Goal: Check status: Check status

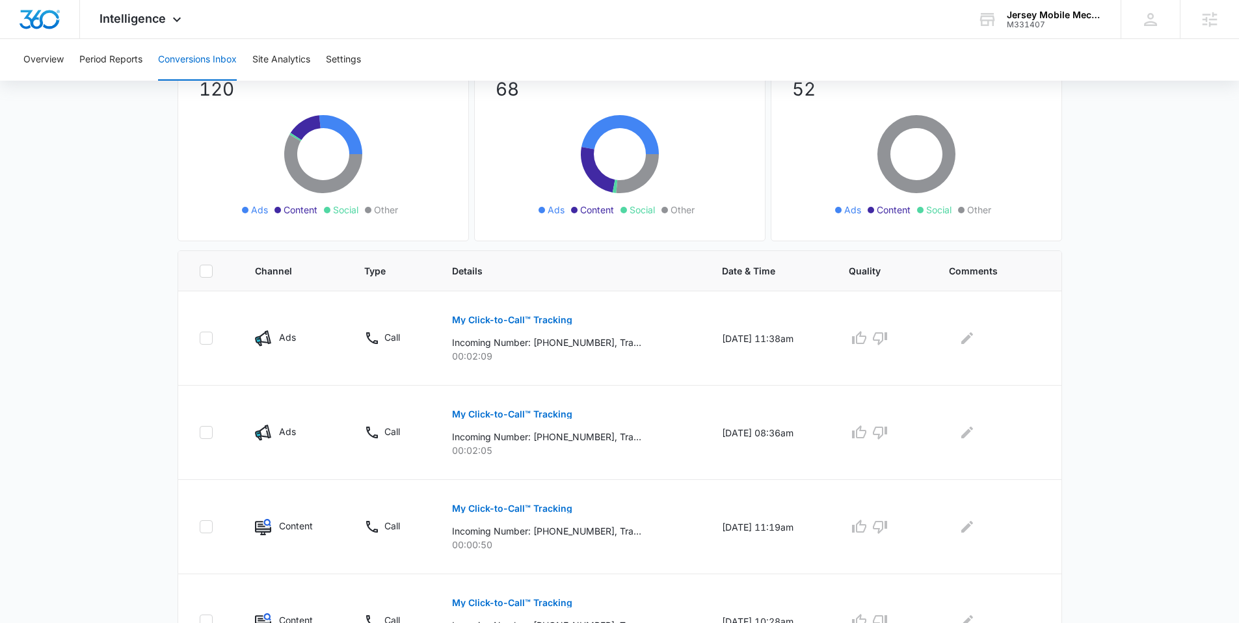
scroll to position [124, 0]
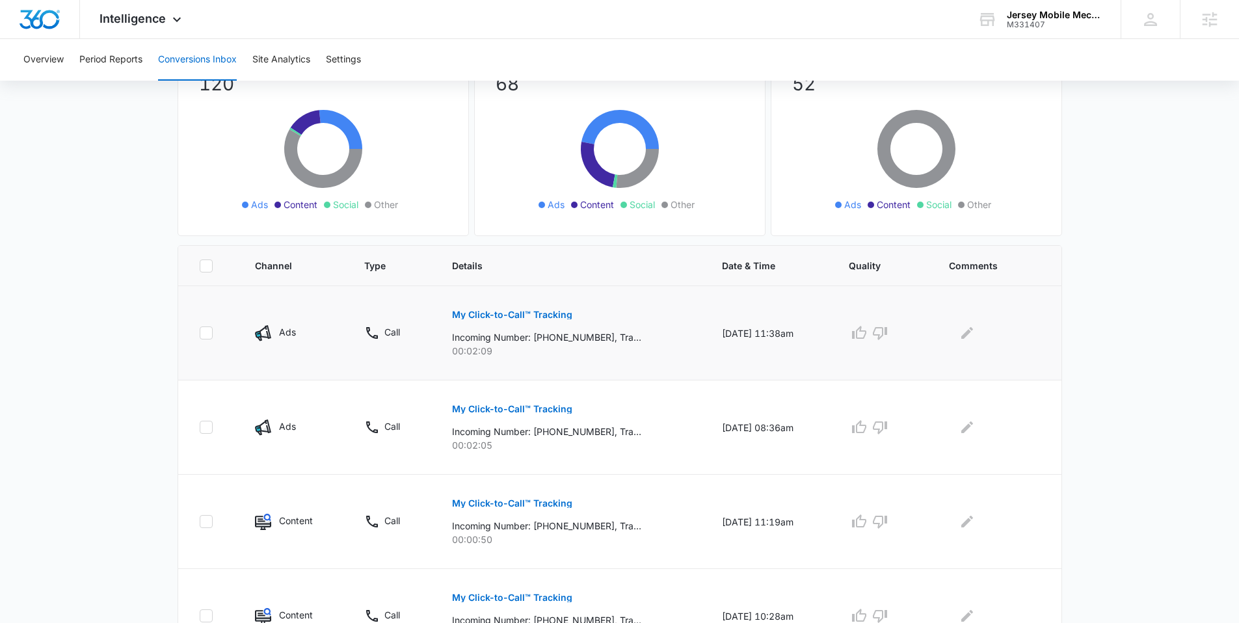
click at [502, 309] on button "My Click-to-Call™ Tracking" at bounding box center [512, 314] width 120 height 31
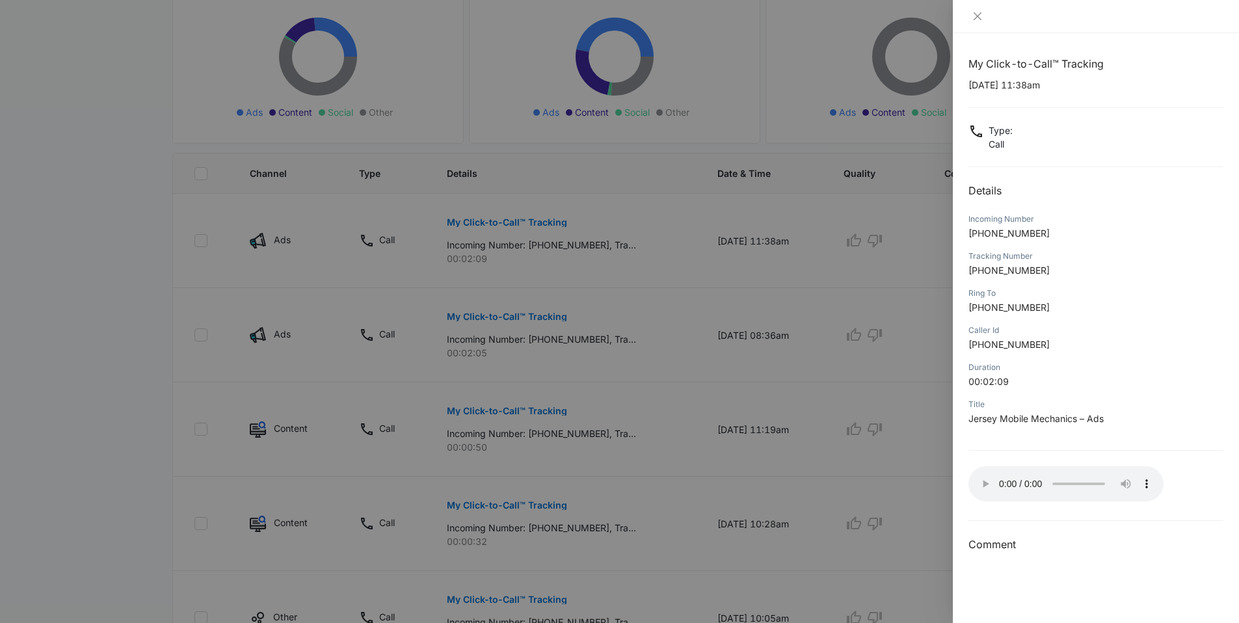
scroll to position [364, 0]
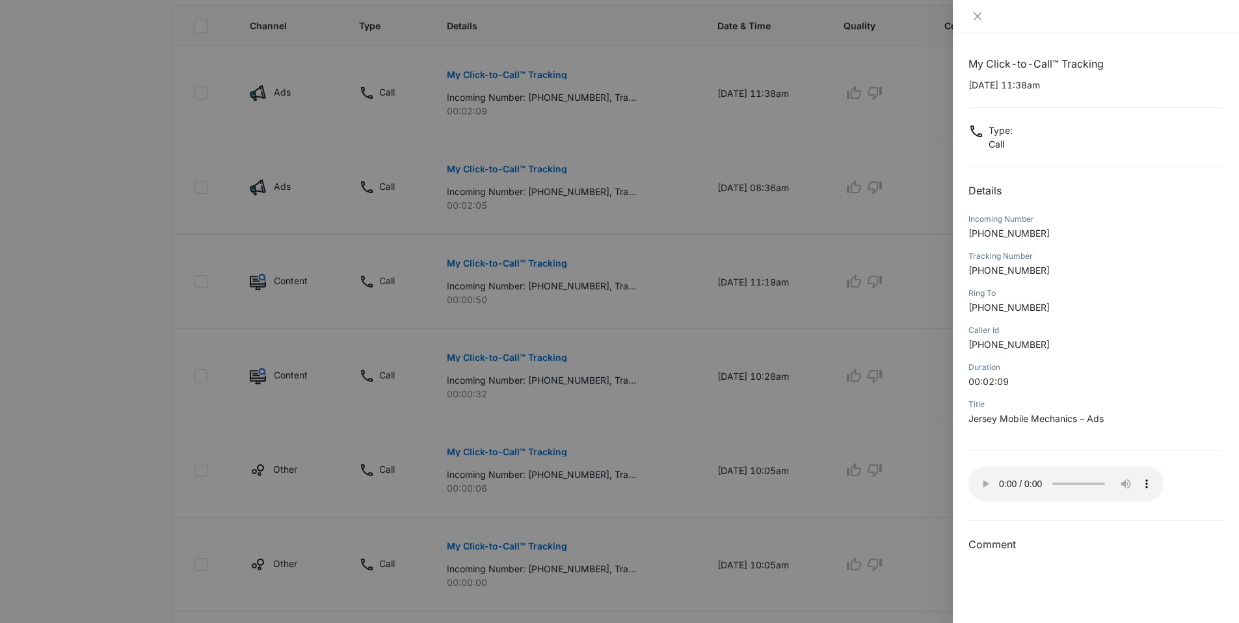
click at [979, 25] on div at bounding box center [1096, 16] width 286 height 33
click at [976, 14] on icon "close" at bounding box center [977, 16] width 10 height 10
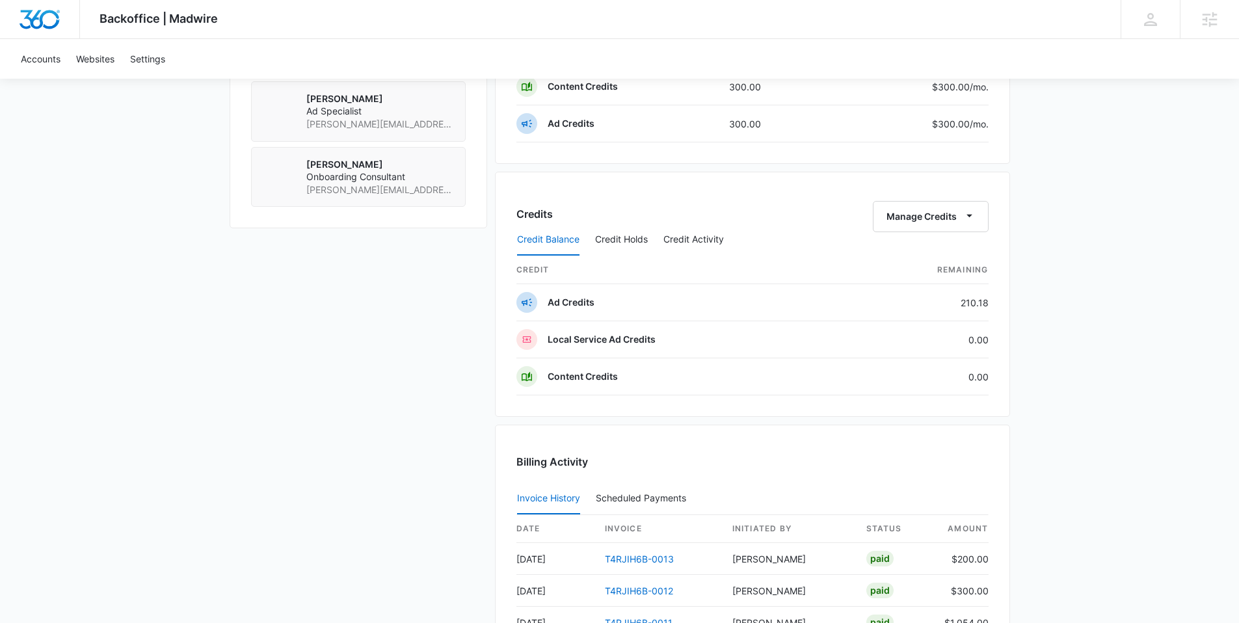
scroll to position [1097, 0]
